Goal: Information Seeking & Learning: Learn about a topic

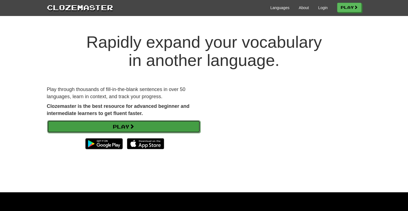
click at [117, 123] on link "Play" at bounding box center [123, 126] width 153 height 13
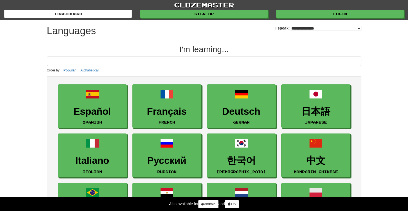
select select "*******"
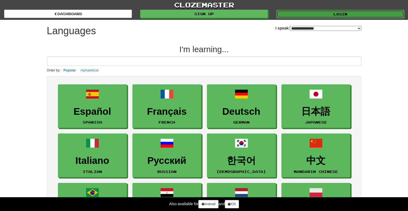
click at [335, 15] on link "Login" at bounding box center [341, 14] width 128 height 8
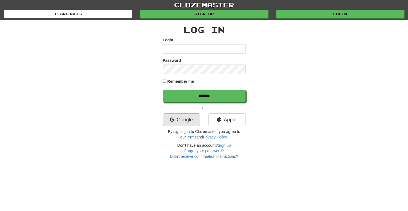
type input "**********"
click at [186, 117] on link "Google" at bounding box center [181, 119] width 37 height 13
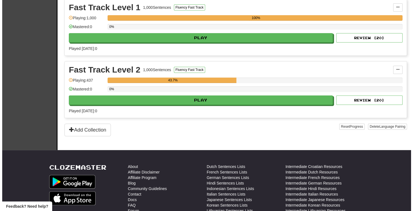
scroll to position [130, 0]
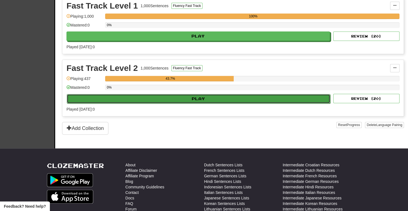
click at [190, 100] on button "Play" at bounding box center [199, 98] width 264 height 9
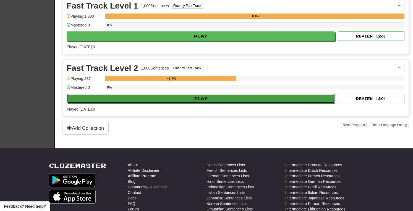
select select "**"
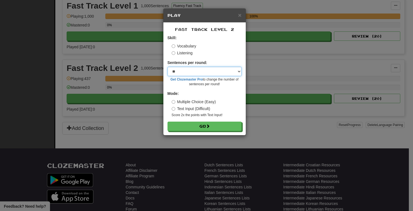
click at [196, 69] on select "* ** ** ** ** ** *** ********" at bounding box center [204, 71] width 74 height 9
click at [211, 47] on div "Vocabulary" at bounding box center [206, 46] width 70 height 6
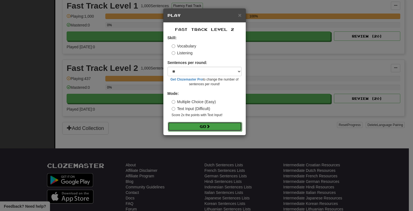
click at [202, 127] on button "Go" at bounding box center [205, 126] width 74 height 9
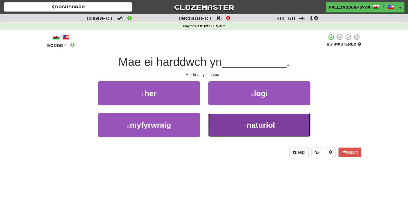
click at [232, 126] on button "4 . naturiol" at bounding box center [259, 125] width 102 height 24
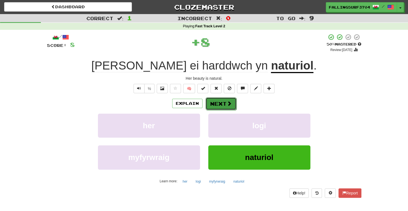
click at [219, 103] on button "Next" at bounding box center [221, 103] width 31 height 13
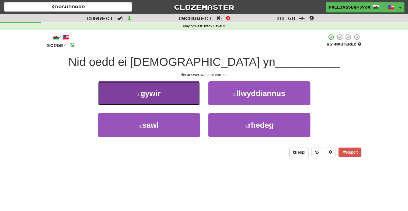
click at [162, 96] on button "1 . gywir" at bounding box center [149, 93] width 102 height 24
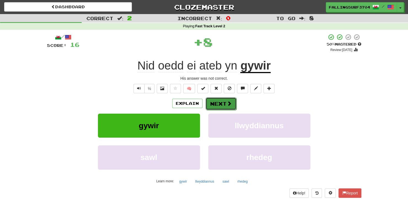
click at [222, 100] on button "Next" at bounding box center [221, 103] width 31 height 13
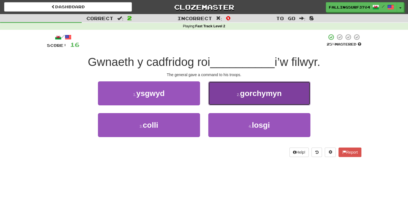
click at [262, 95] on span "gorchymyn" at bounding box center [261, 93] width 42 height 9
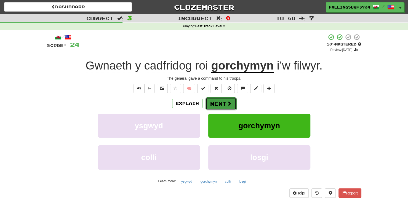
click at [219, 105] on button "Next" at bounding box center [221, 103] width 31 height 13
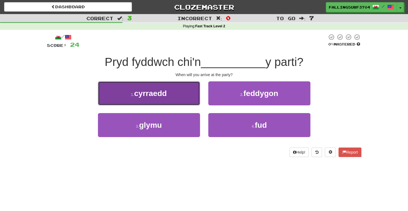
click at [168, 97] on button "1 . cyrraedd" at bounding box center [149, 93] width 102 height 24
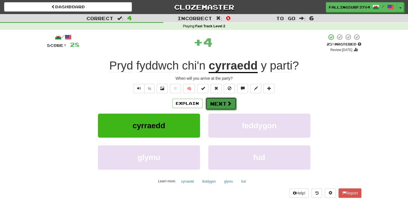
click at [220, 102] on button "Next" at bounding box center [221, 103] width 31 height 13
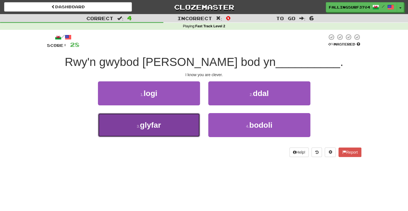
click at [164, 124] on button "3 . glyfar" at bounding box center [149, 125] width 102 height 24
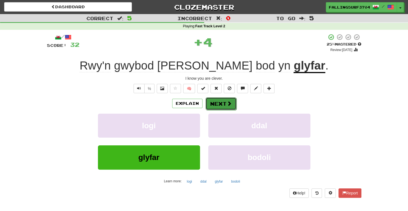
click at [220, 102] on button "Next" at bounding box center [221, 103] width 31 height 13
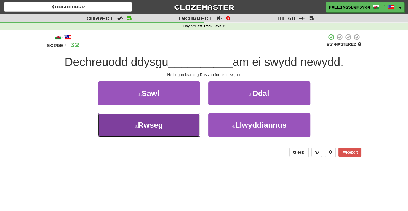
click at [149, 128] on span "Rwseg" at bounding box center [150, 125] width 25 height 9
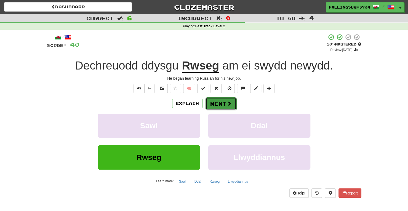
click at [220, 104] on button "Next" at bounding box center [221, 103] width 31 height 13
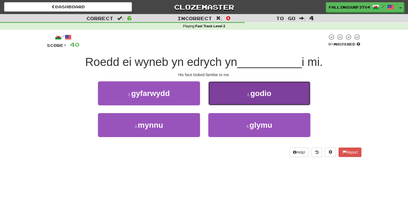
click at [252, 94] on span "godio" at bounding box center [260, 93] width 21 height 9
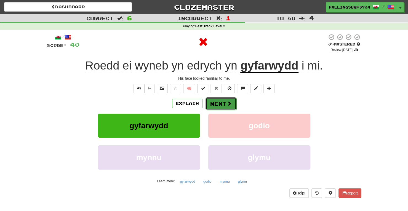
click at [210, 103] on button "Next" at bounding box center [221, 103] width 31 height 13
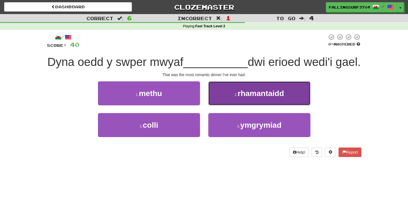
click at [255, 98] on span "rhamantaidd" at bounding box center [261, 93] width 46 height 9
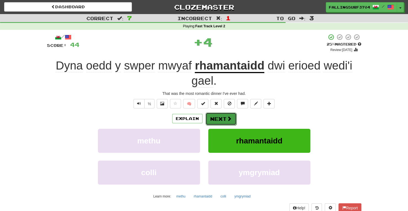
click at [216, 118] on button "Next" at bounding box center [221, 119] width 31 height 13
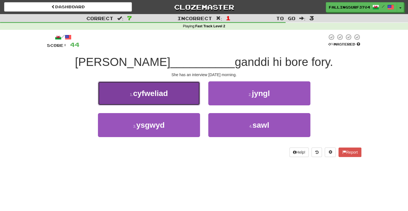
click at [150, 98] on button "1 . cyfweliad" at bounding box center [149, 93] width 102 height 24
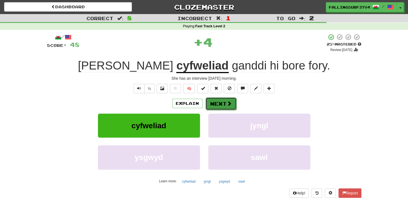
click at [221, 104] on button "Next" at bounding box center [221, 103] width 31 height 13
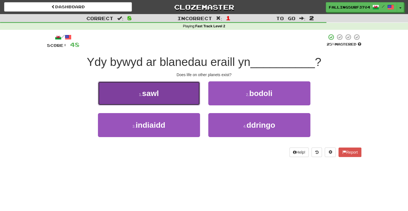
click at [154, 91] on span "sawl" at bounding box center [150, 93] width 17 height 9
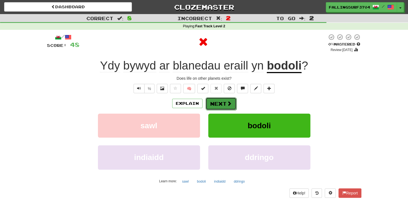
click at [224, 102] on button "Next" at bounding box center [221, 103] width 31 height 13
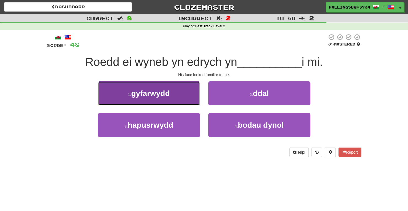
click at [163, 100] on button "1 . gyfarwydd" at bounding box center [149, 93] width 102 height 24
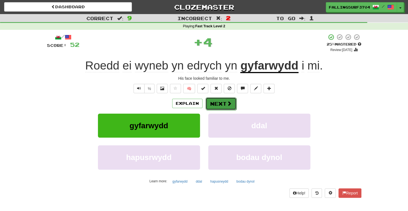
click at [227, 102] on span at bounding box center [229, 103] width 5 height 5
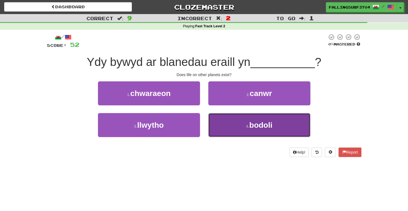
click at [265, 126] on span "bodoli" at bounding box center [260, 125] width 23 height 9
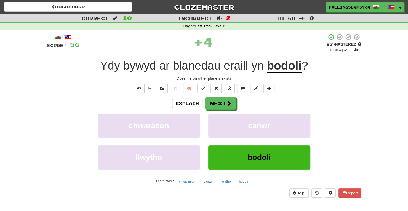
click at [292, 67] on u "bodoli" at bounding box center [284, 66] width 35 height 14
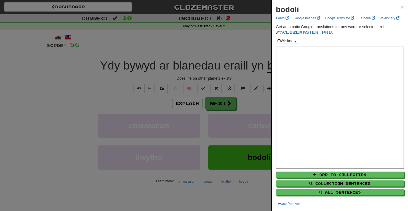
click at [84, 121] on div at bounding box center [204, 105] width 408 height 211
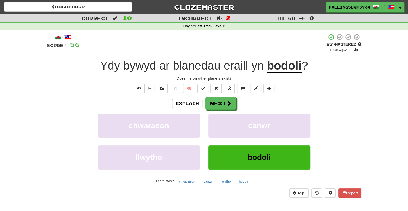
click at [252, 68] on span "eraill" at bounding box center [258, 65] width 12 height 13
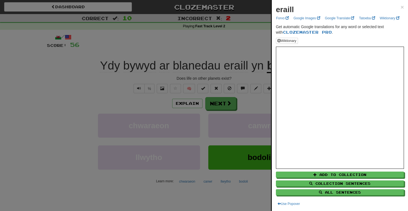
click at [120, 126] on div at bounding box center [204, 105] width 408 height 211
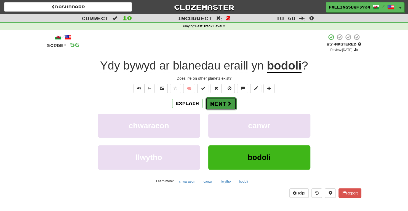
click at [219, 105] on button "Next" at bounding box center [221, 103] width 31 height 13
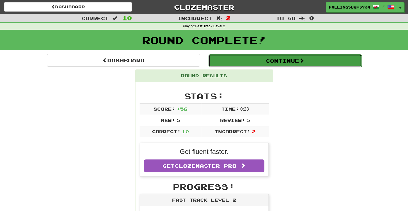
click at [277, 65] on button "Continue" at bounding box center [285, 60] width 153 height 13
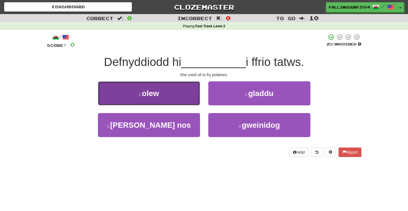
click at [171, 93] on button "1 . olew" at bounding box center [149, 93] width 102 height 24
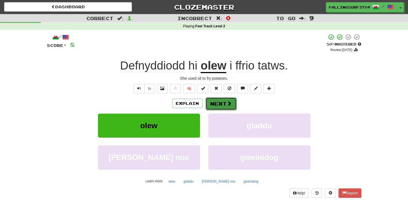
click at [223, 104] on button "Next" at bounding box center [221, 103] width 31 height 13
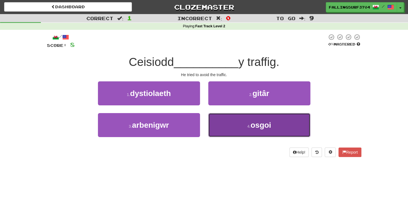
click at [246, 130] on button "4 . osgoi" at bounding box center [259, 125] width 102 height 24
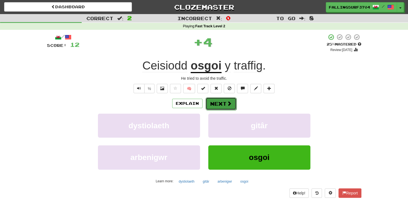
click at [223, 104] on button "Next" at bounding box center [221, 103] width 31 height 13
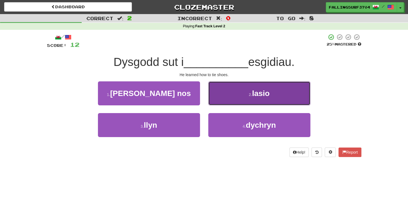
click at [263, 96] on span "lasio" at bounding box center [261, 93] width 18 height 9
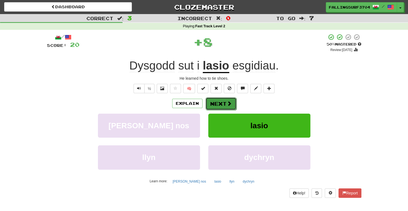
click at [214, 102] on button "Next" at bounding box center [221, 103] width 31 height 13
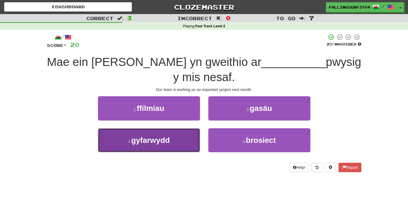
click at [171, 129] on button "3 . gyfarwydd" at bounding box center [149, 140] width 102 height 24
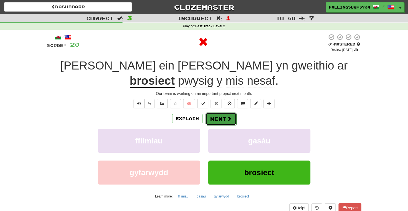
click at [221, 113] on button "Next" at bounding box center [221, 119] width 31 height 13
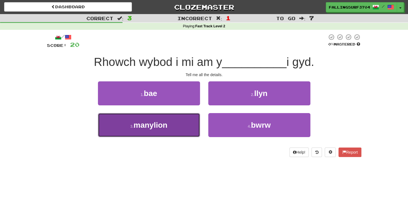
click at [170, 131] on button "3 . manylion" at bounding box center [149, 125] width 102 height 24
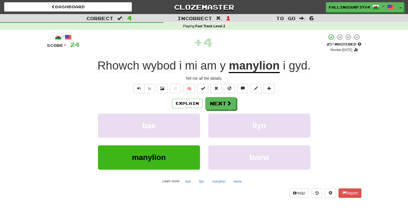
click at [250, 71] on u "manylion" at bounding box center [254, 66] width 51 height 14
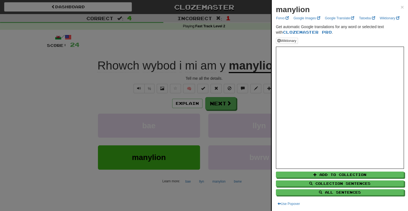
click at [220, 105] on div at bounding box center [204, 105] width 408 height 211
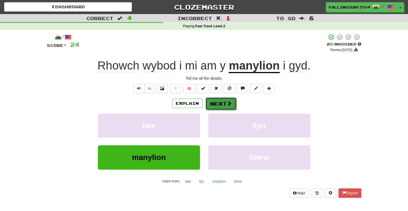
click at [210, 104] on button "Next" at bounding box center [221, 103] width 31 height 13
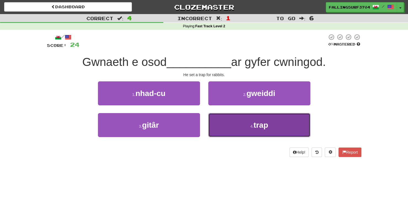
click at [269, 124] on button "4 . trap" at bounding box center [259, 125] width 102 height 24
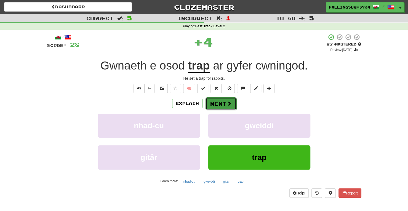
click at [223, 102] on button "Next" at bounding box center [221, 103] width 31 height 13
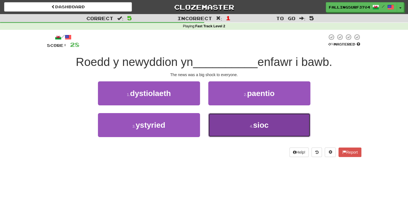
click at [251, 127] on small "4 ." at bounding box center [251, 126] width 3 height 4
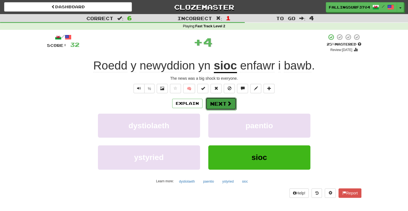
click at [216, 102] on button "Next" at bounding box center [221, 103] width 31 height 13
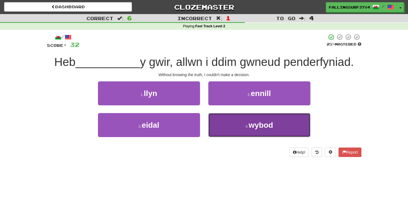
click at [257, 123] on span "wybod" at bounding box center [261, 125] width 25 height 9
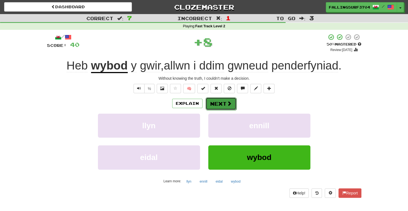
click at [213, 103] on button "Next" at bounding box center [221, 103] width 31 height 13
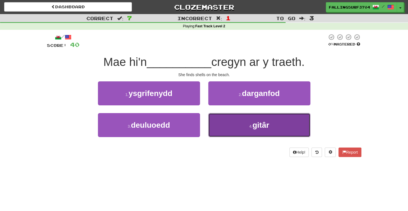
click at [262, 130] on button "4 . gitâr" at bounding box center [259, 125] width 102 height 24
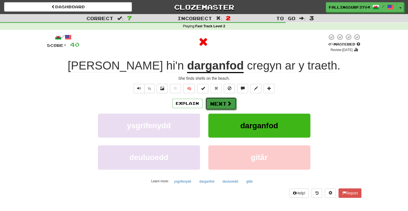
click at [217, 101] on button "Next" at bounding box center [221, 103] width 31 height 13
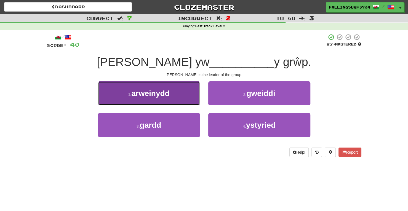
click at [171, 85] on button "1 . arweinydd" at bounding box center [149, 93] width 102 height 24
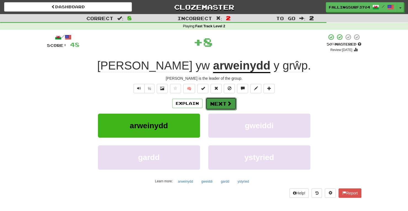
click at [226, 98] on button "Next" at bounding box center [221, 103] width 31 height 13
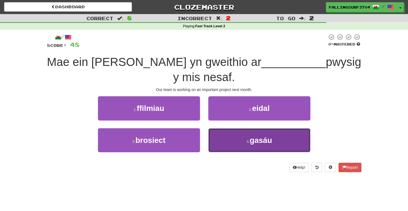
click at [262, 136] on span "gasáu" at bounding box center [261, 140] width 22 height 9
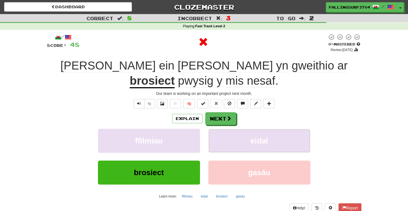
click at [262, 137] on span "eidal" at bounding box center [260, 141] width 18 height 9
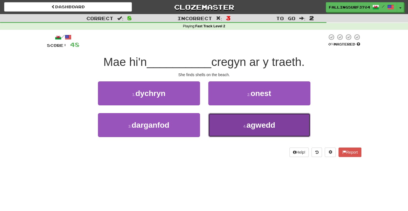
click at [249, 122] on span "agwedd" at bounding box center [261, 125] width 29 height 9
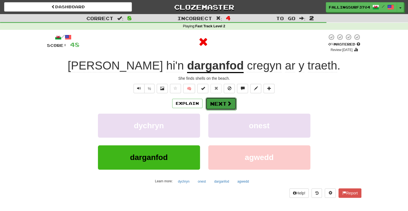
click at [215, 101] on button "Next" at bounding box center [221, 103] width 31 height 13
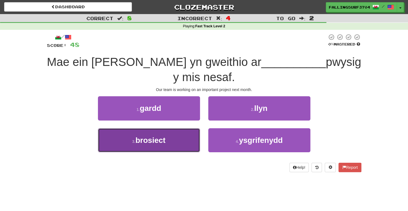
click at [159, 136] on span "brosiect" at bounding box center [151, 140] width 30 height 9
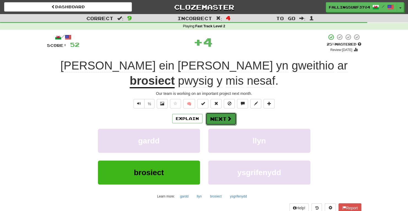
click at [220, 113] on button "Next" at bounding box center [221, 119] width 31 height 13
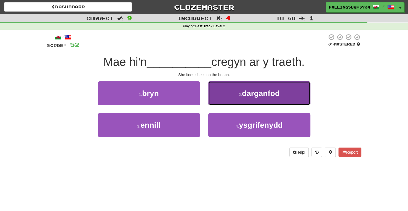
click at [248, 103] on button "2 . darganfod" at bounding box center [259, 93] width 102 height 24
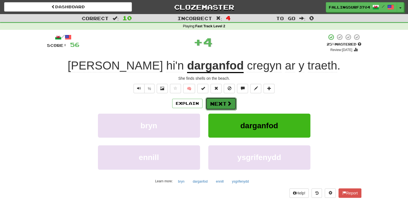
click at [221, 101] on button "Next" at bounding box center [221, 103] width 31 height 13
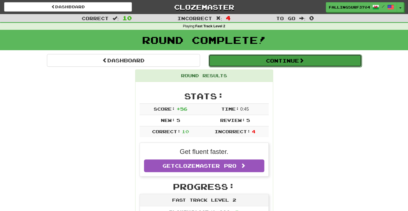
click at [276, 65] on button "Continue" at bounding box center [285, 60] width 153 height 13
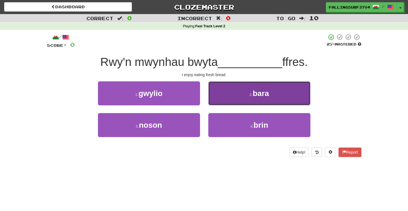
click at [257, 89] on span "bara" at bounding box center [261, 93] width 16 height 9
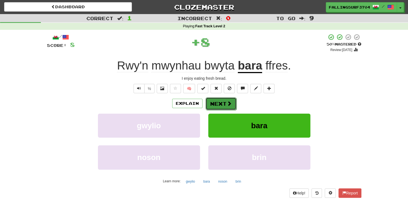
click at [215, 103] on button "Next" at bounding box center [221, 103] width 31 height 13
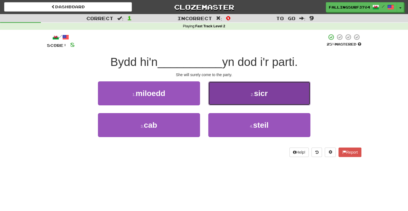
click at [252, 88] on button "2 . sicr" at bounding box center [259, 93] width 102 height 24
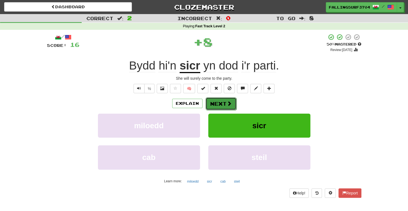
click at [217, 101] on button "Next" at bounding box center [221, 103] width 31 height 13
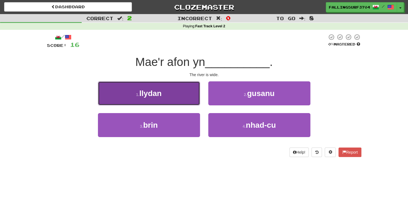
click at [179, 94] on button "1 . llydan" at bounding box center [149, 93] width 102 height 24
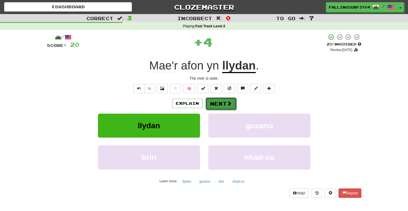
click at [234, 99] on button "Next" at bounding box center [221, 103] width 31 height 13
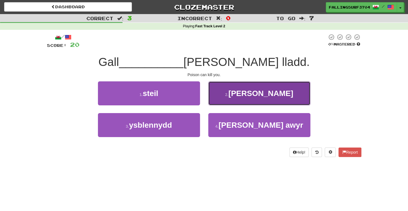
click at [259, 101] on button "2 . [PERSON_NAME]" at bounding box center [259, 93] width 102 height 24
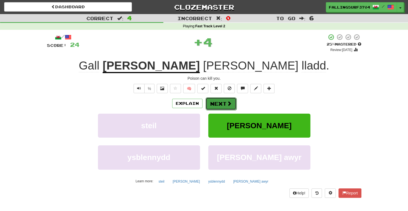
click at [221, 102] on button "Next" at bounding box center [221, 103] width 31 height 13
